Goal: Information Seeking & Learning: Check status

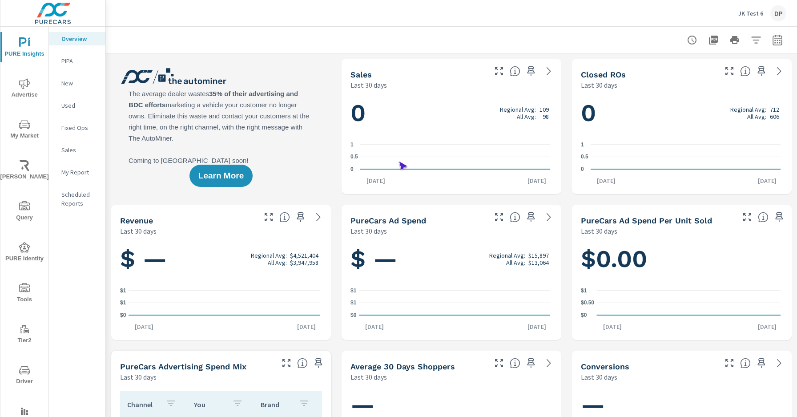
scroll to position [0, 0]
click at [23, 376] on span "Driver" at bounding box center [24, 376] width 43 height 22
